Goal: Task Accomplishment & Management: Use online tool/utility

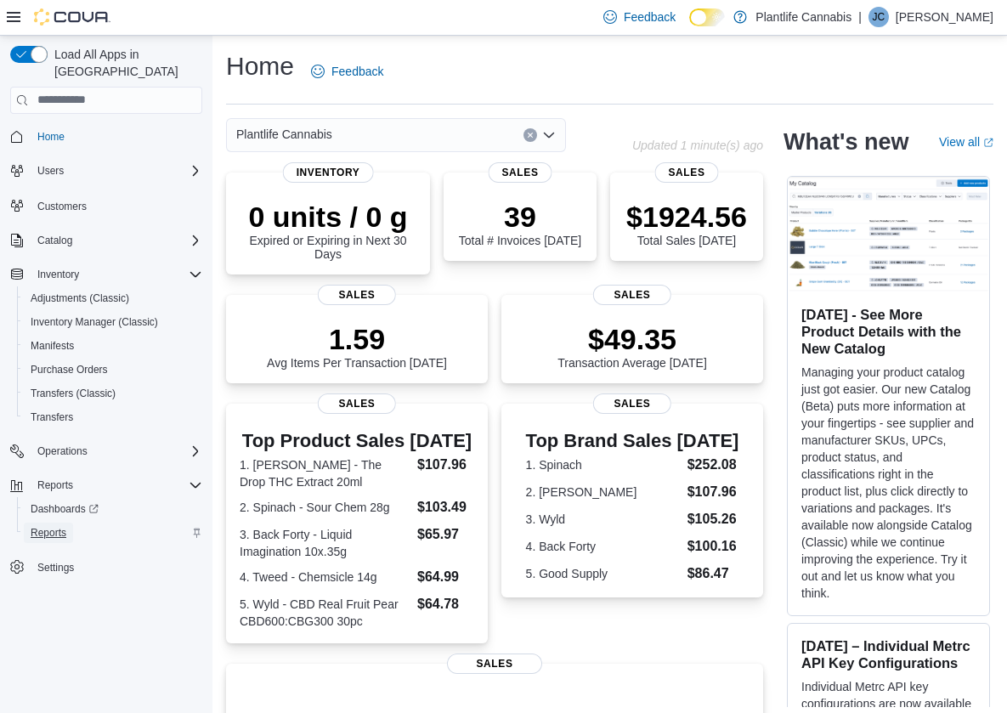
click at [50, 526] on span "Reports" at bounding box center [49, 533] width 36 height 14
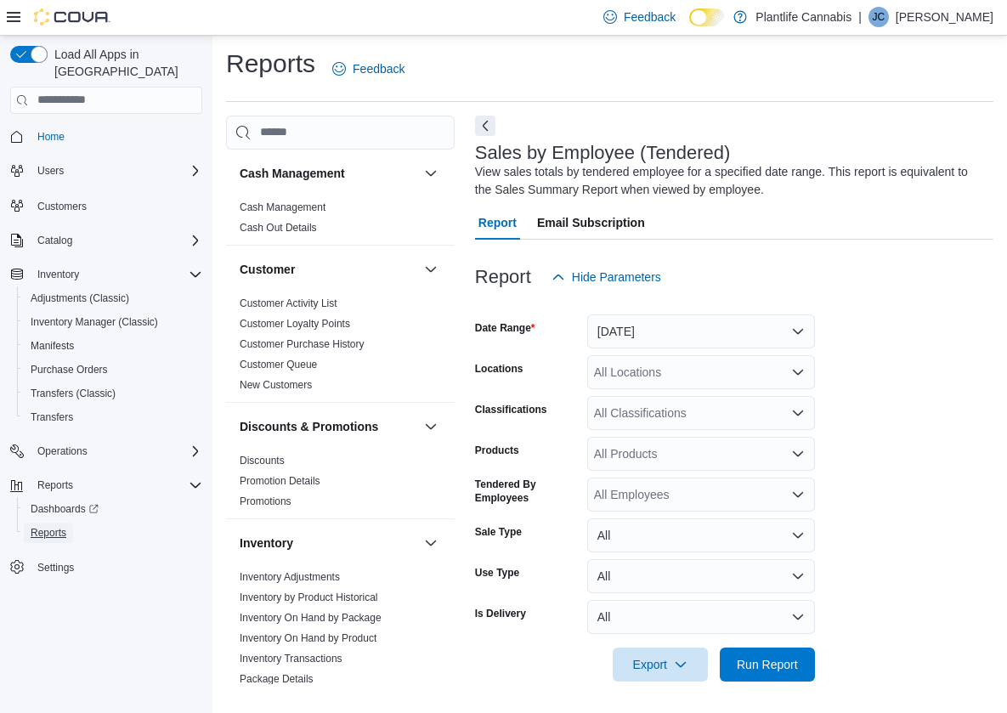
scroll to position [5, 0]
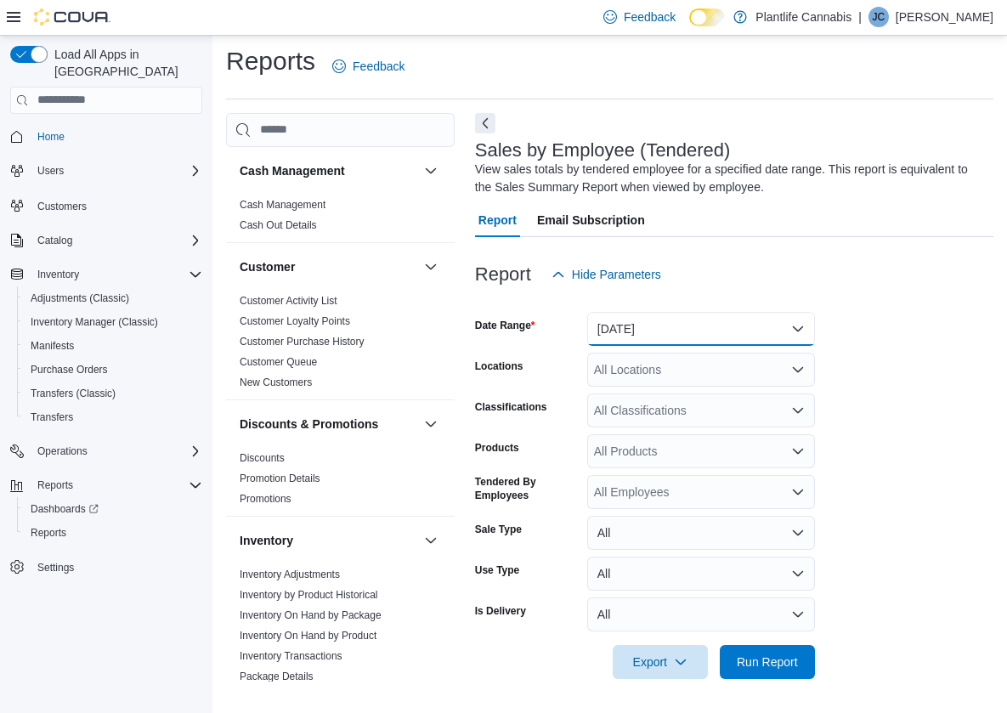
click at [715, 338] on button "Yesterday" at bounding box center [701, 329] width 228 height 34
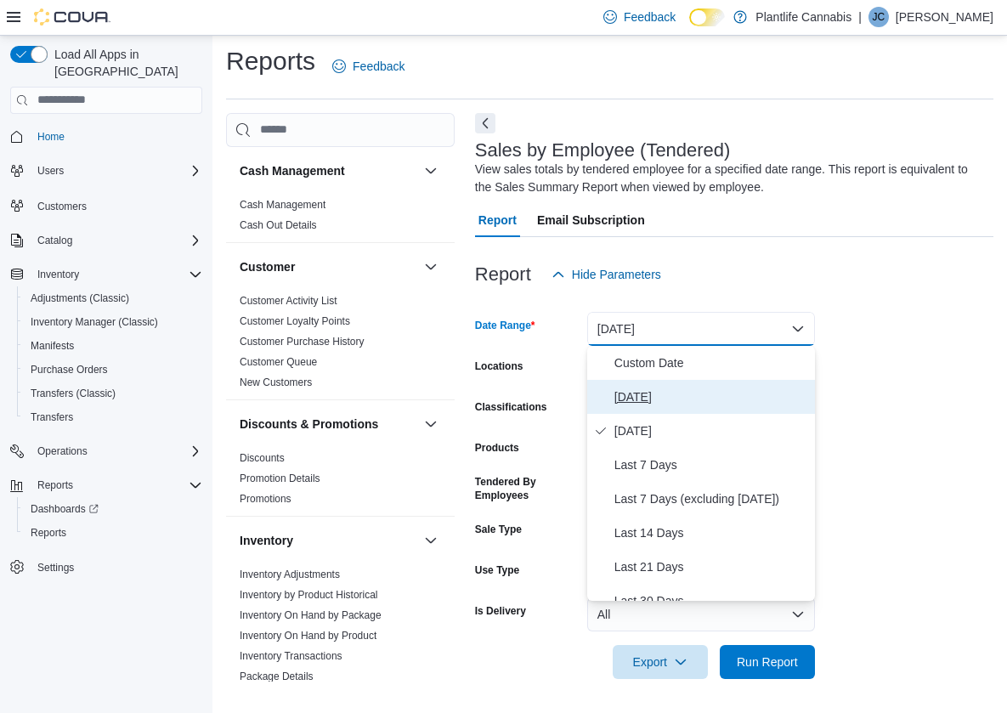
click at [705, 389] on span "Today" at bounding box center [712, 397] width 194 height 20
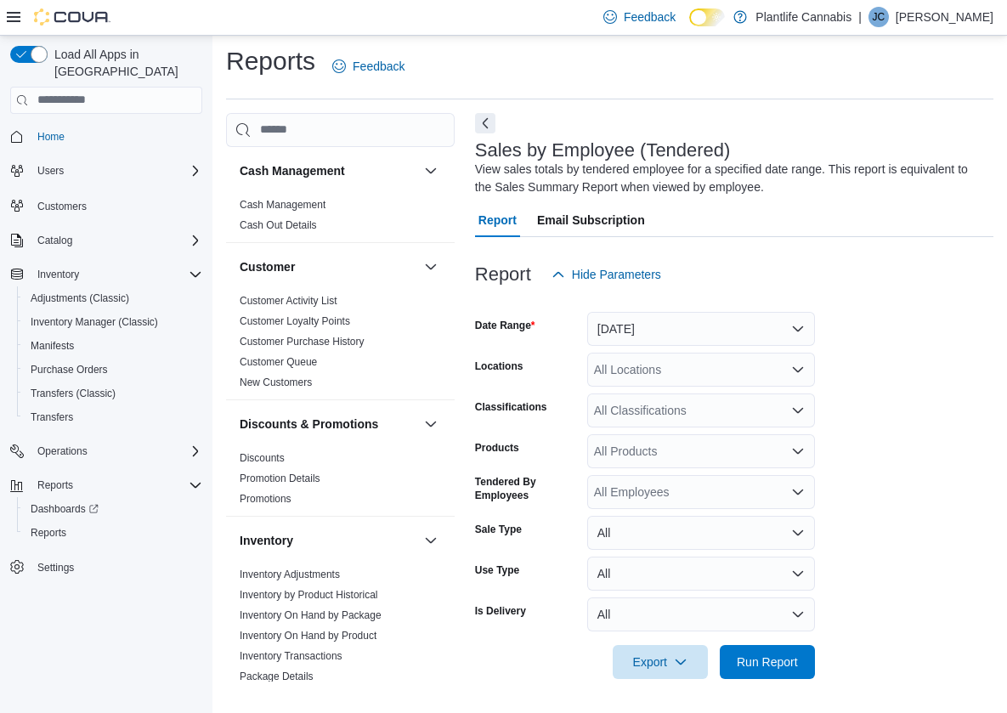
click at [702, 377] on div "All Locations" at bounding box center [701, 370] width 228 height 34
type input "******"
click at [628, 398] on span "Choose from the following options" at bounding box center [624, 398] width 18 height 17
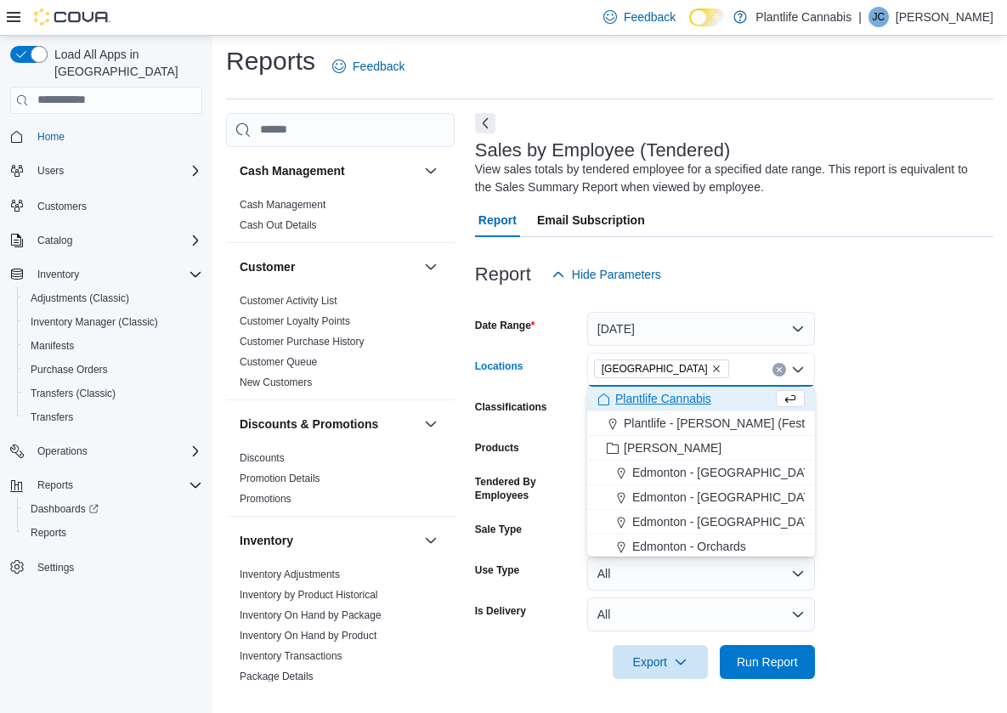
click at [849, 359] on form "Date Range Today Locations Spruce Grove Combo box. Selected. Spruce Grove. Pres…" at bounding box center [734, 486] width 519 height 388
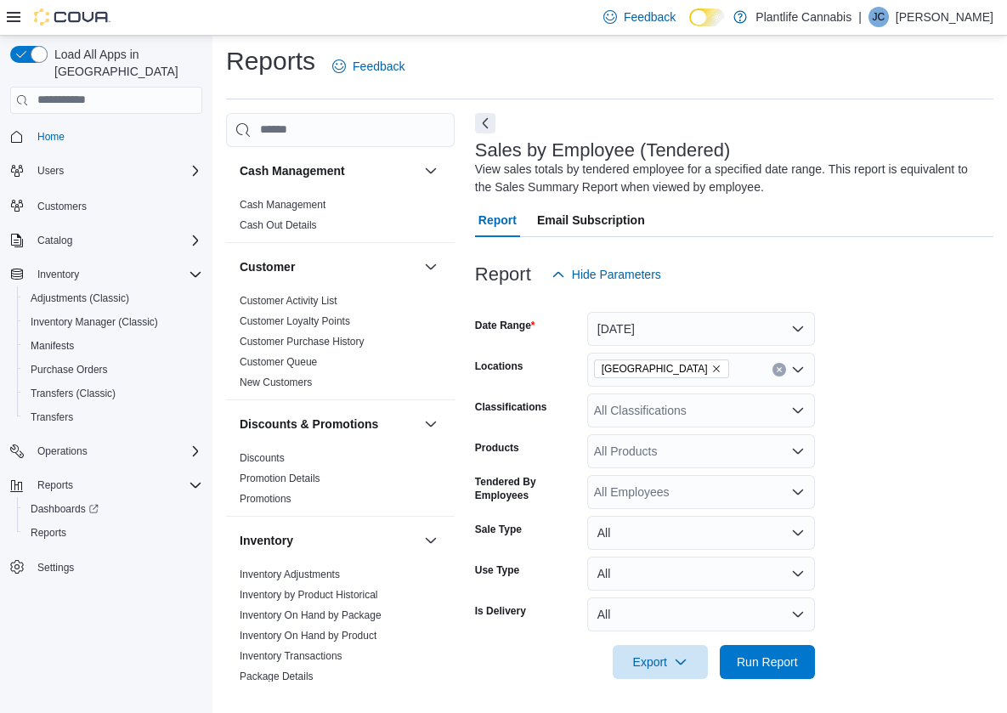
click at [723, 405] on div "All Classifications" at bounding box center [701, 411] width 228 height 34
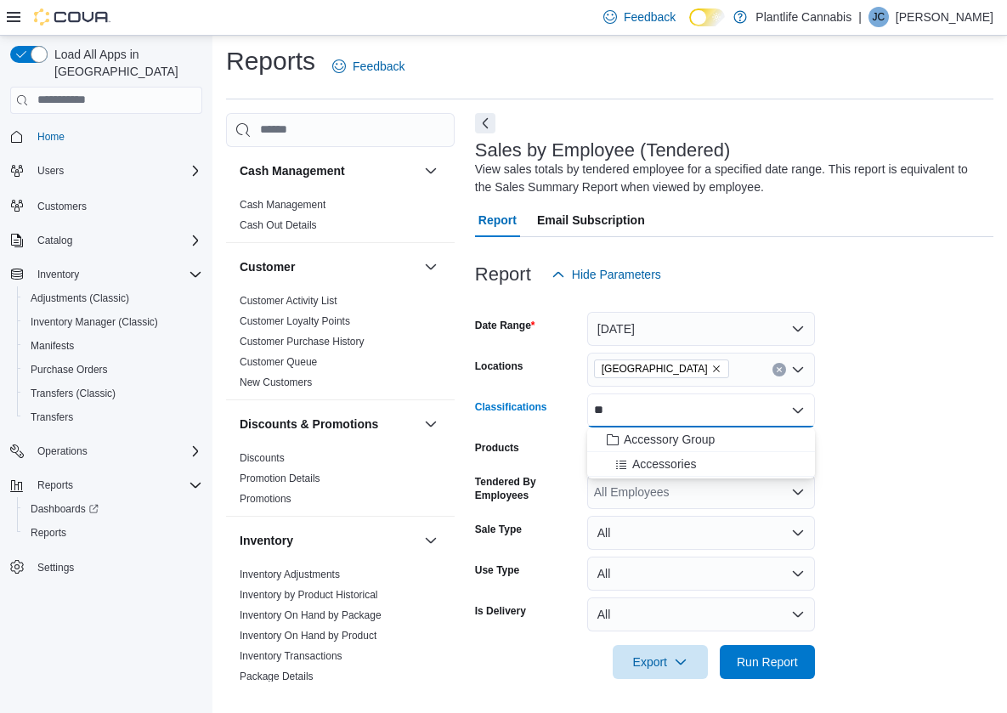
type input "**"
click at [711, 440] on span "Accessory Group" at bounding box center [669, 439] width 91 height 17
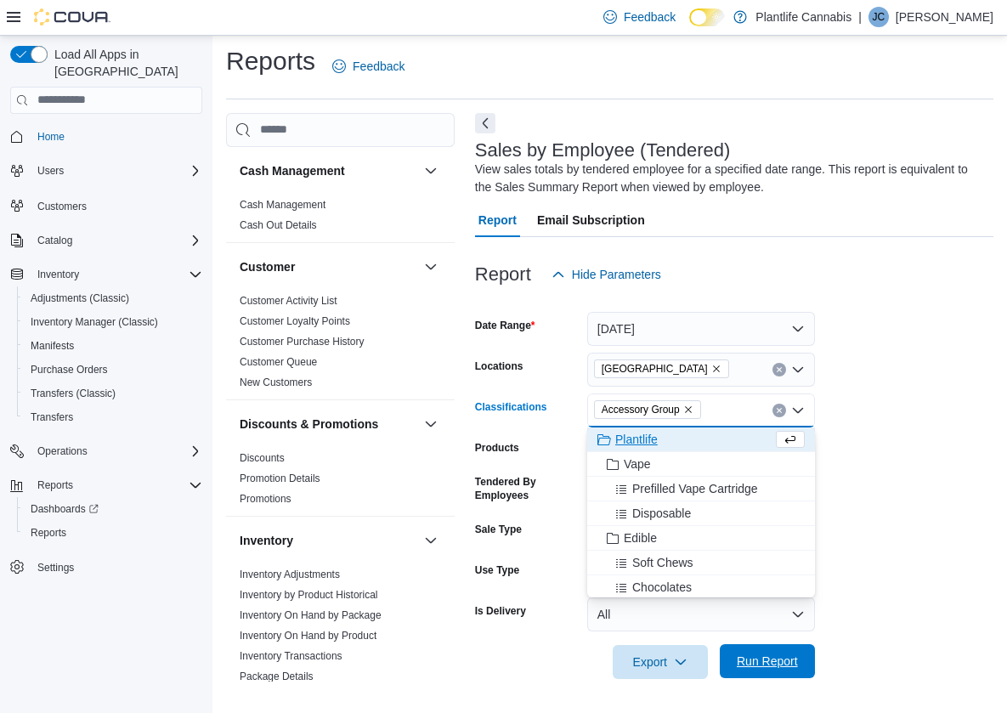
click at [759, 666] on span "Run Report" at bounding box center [767, 661] width 61 height 17
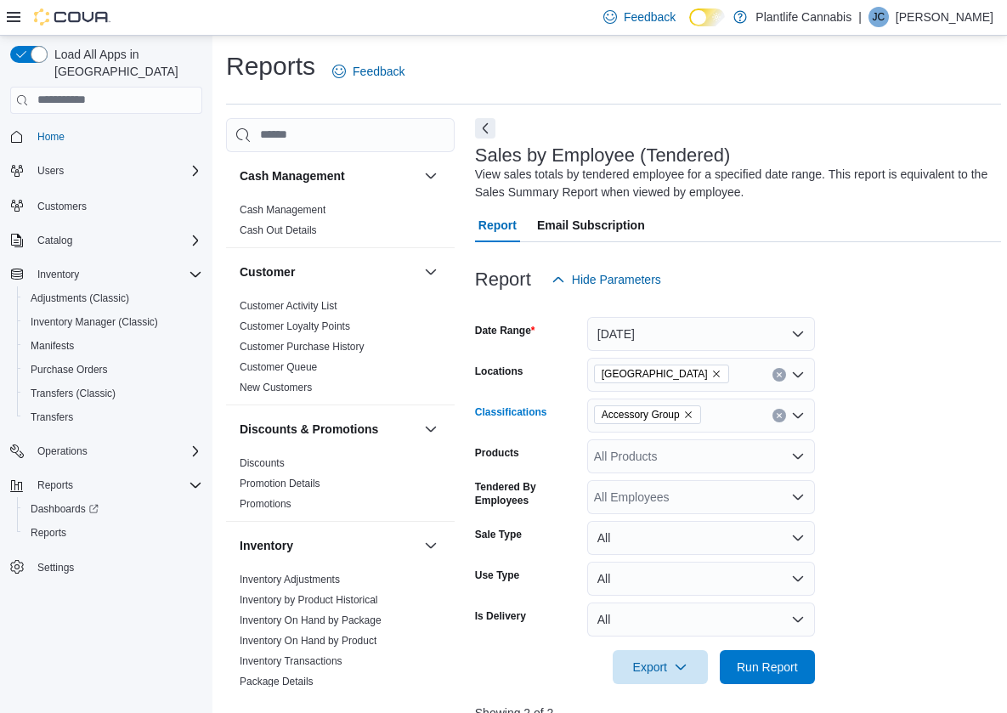
click at [692, 415] on icon "Remove Accessory Group from selection in this group" at bounding box center [688, 414] width 7 height 7
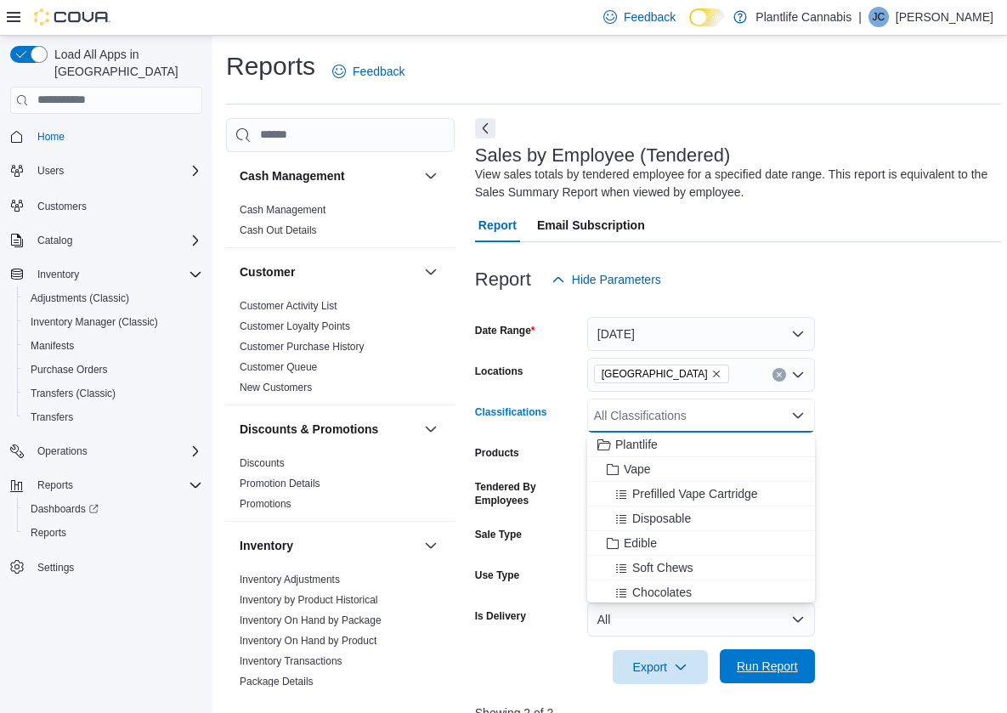
click at [798, 681] on span "Run Report" at bounding box center [767, 666] width 75 height 34
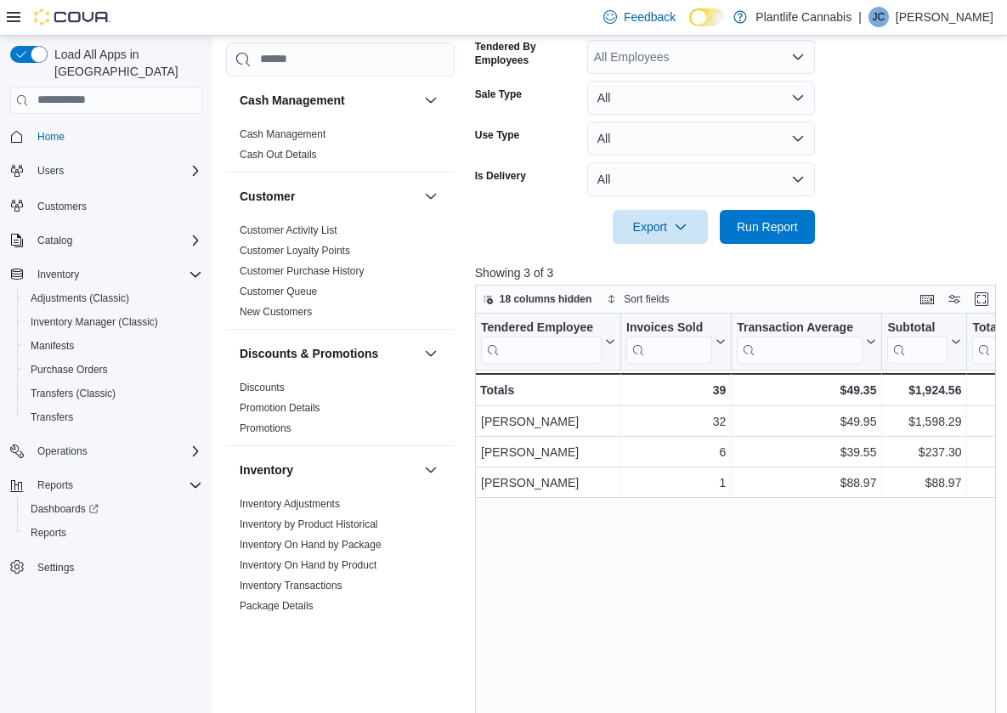
scroll to position [561, 0]
